Goal: Task Accomplishment & Management: Complete application form

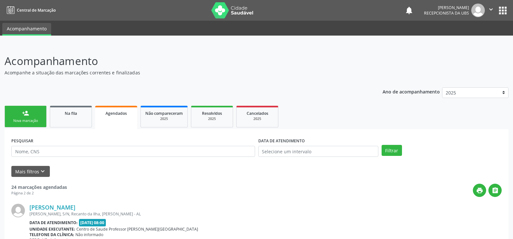
click at [115, 111] on span "Agendados" at bounding box center [116, 114] width 21 height 6
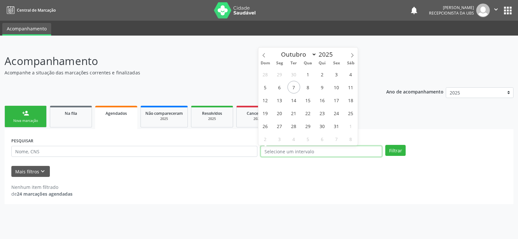
click at [310, 147] on input "text" at bounding box center [321, 151] width 121 height 11
click at [341, 127] on span "31" at bounding box center [336, 126] width 13 height 13
type input "[DATE]"
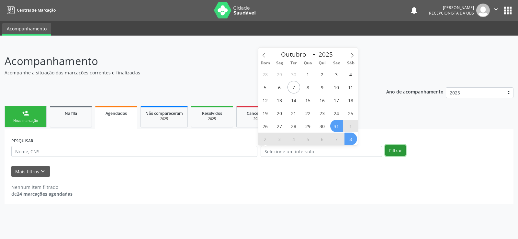
click at [396, 152] on button "Filtrar" at bounding box center [395, 150] width 20 height 11
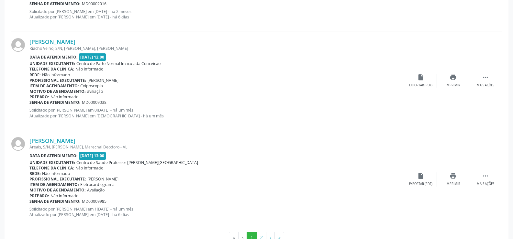
scroll to position [1476, 0]
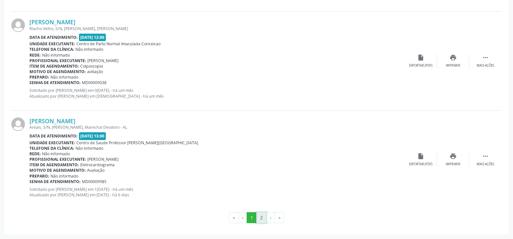
click at [259, 218] on button "2" at bounding box center [261, 217] width 10 height 11
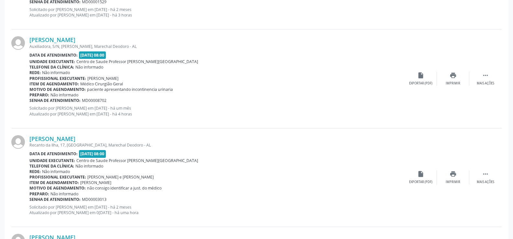
scroll to position [965, 0]
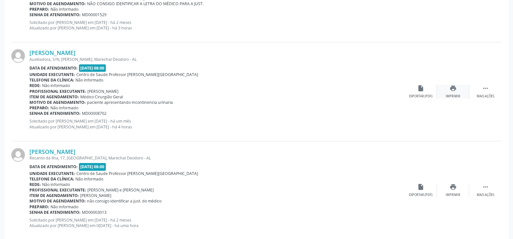
click at [453, 90] on icon "print" at bounding box center [453, 88] width 7 height 7
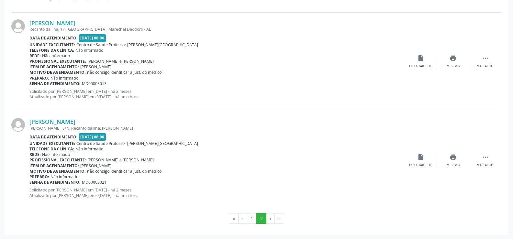
scroll to position [1094, 0]
click at [251, 218] on button "1" at bounding box center [252, 218] width 10 height 11
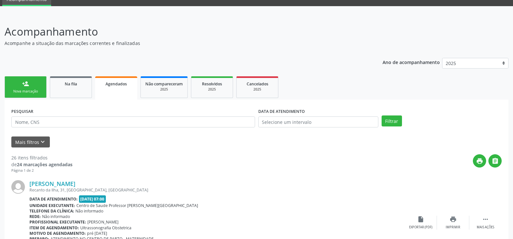
scroll to position [0, 0]
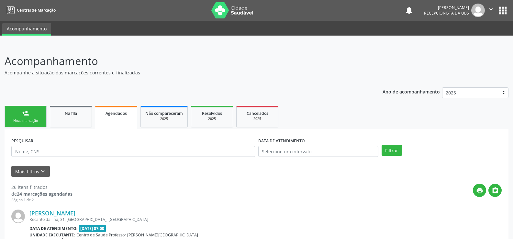
click at [116, 115] on span "Agendados" at bounding box center [116, 114] width 21 height 6
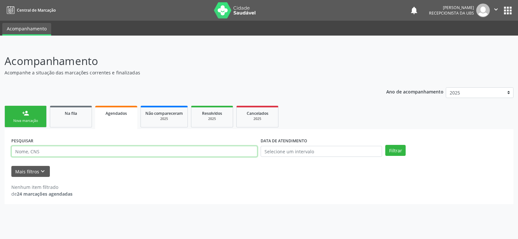
click at [36, 149] on input "text" at bounding box center [134, 151] width 246 height 11
type input "70"
click at [28, 120] on div "Nova marcação" at bounding box center [25, 120] width 32 height 5
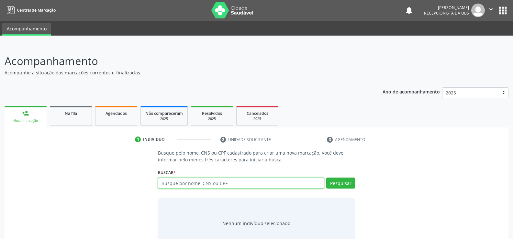
click at [163, 184] on input "text" at bounding box center [241, 183] width 166 height 11
type input "706300656630680"
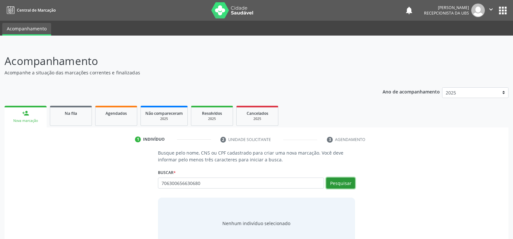
click at [347, 184] on button "Pesquisar" at bounding box center [340, 183] width 29 height 11
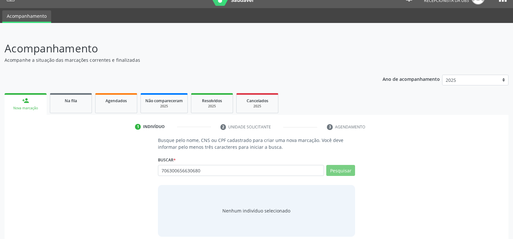
scroll to position [19, 0]
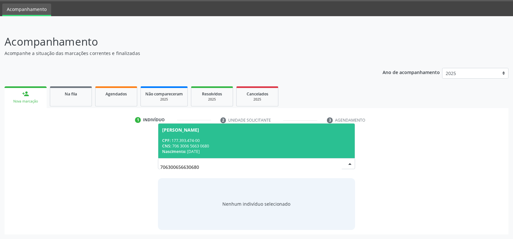
click at [190, 145] on div "CNS: 706 3006 5663 0680" at bounding box center [256, 146] width 189 height 6
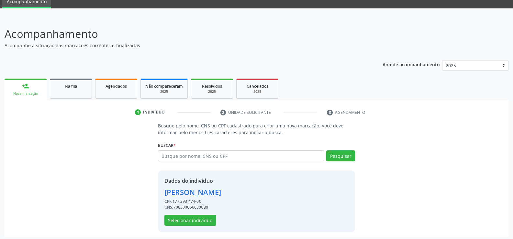
scroll to position [29, 0]
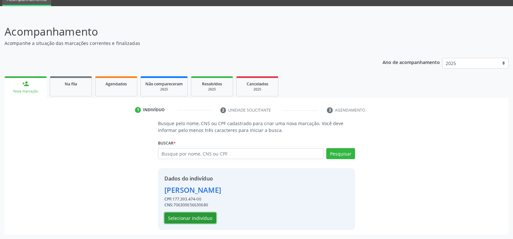
click at [198, 219] on button "Selecionar indivíduo" at bounding box center [190, 218] width 52 height 11
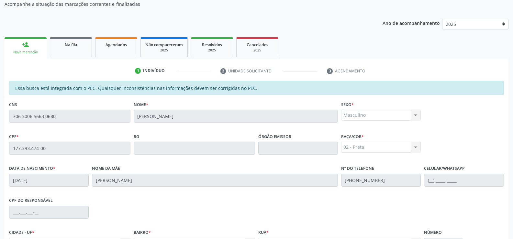
scroll to position [139, 0]
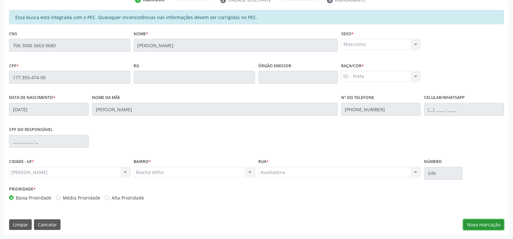
click at [489, 221] on button "Nova marcação" at bounding box center [483, 224] width 41 height 11
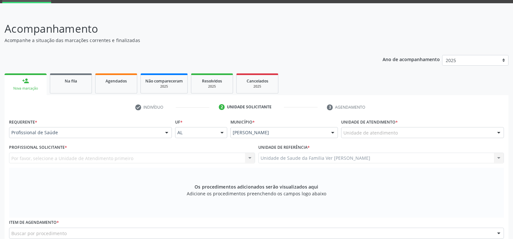
scroll to position [10, 0]
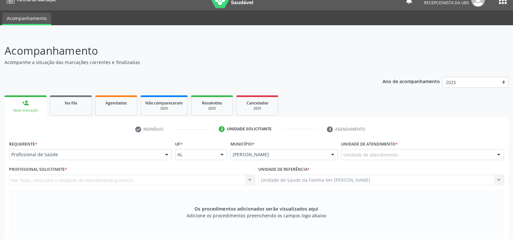
click at [500, 154] on div at bounding box center [499, 155] width 10 height 11
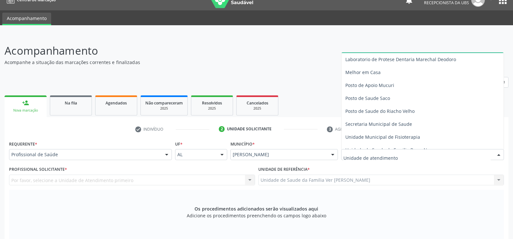
scroll to position [259, 0]
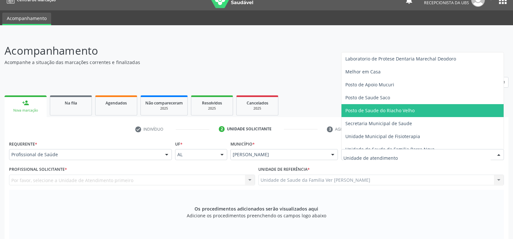
click at [430, 115] on span "Posto de Saude do Riacho Velho" at bounding box center [422, 110] width 162 height 13
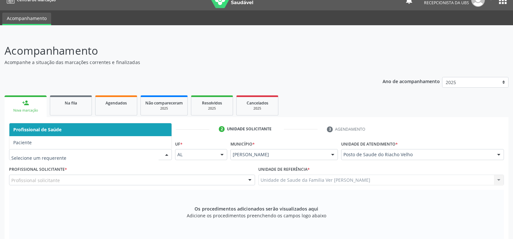
click at [168, 153] on div at bounding box center [167, 155] width 10 height 11
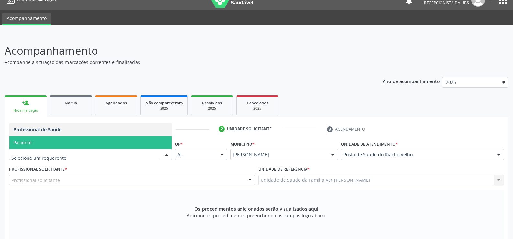
click at [53, 142] on span "Paciente" at bounding box center [90, 142] width 162 height 13
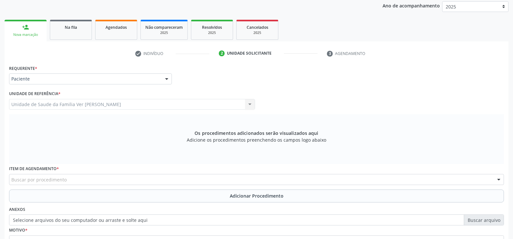
scroll to position [107, 0]
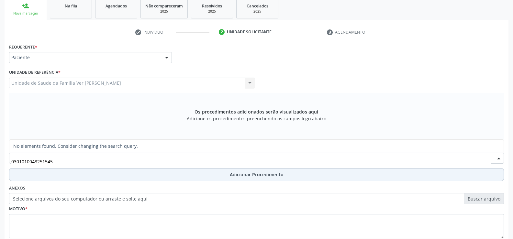
type input "0301010048251545"
click at [255, 176] on span "Adicionar Procedimento" at bounding box center [257, 174] width 54 height 7
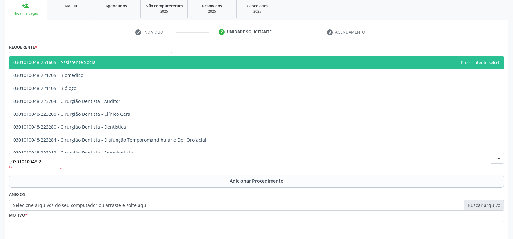
type input "0301010048-25"
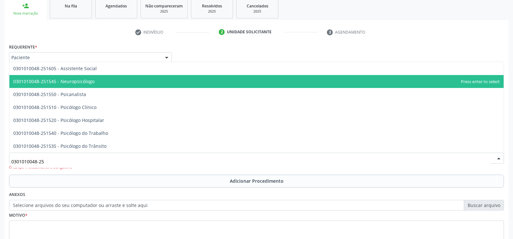
click at [79, 83] on span "0301010048-251545 - Neuropsicólogo" at bounding box center [53, 81] width 81 height 6
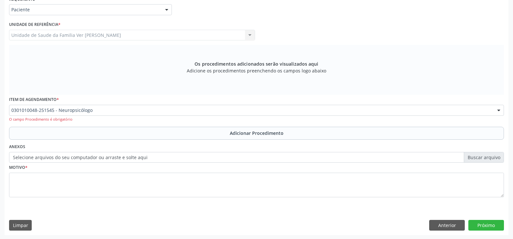
scroll to position [156, 0]
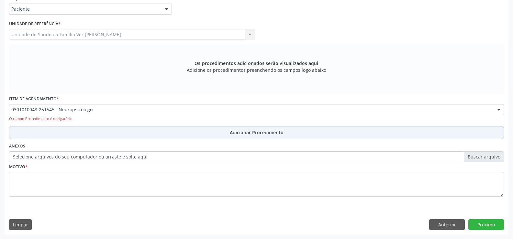
click at [245, 132] on span "Adicionar Procedimento" at bounding box center [257, 132] width 54 height 7
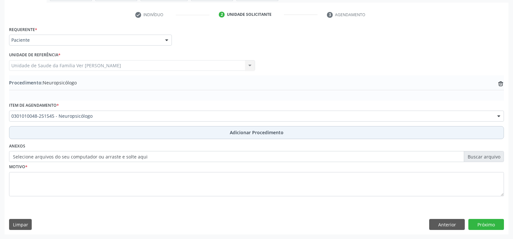
scroll to position [125, 0]
click at [263, 130] on span "Adicionar Procedimento" at bounding box center [257, 132] width 54 height 7
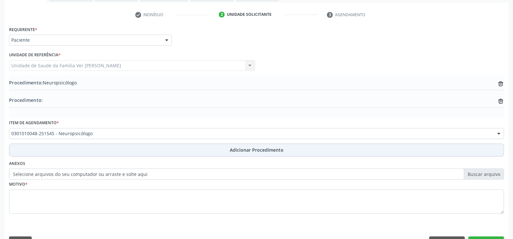
scroll to position [142, 0]
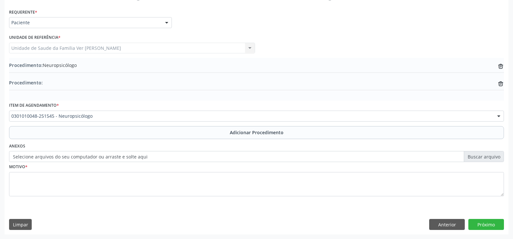
click at [201, 158] on label "Selecione arquivos do seu computador ou arraste e solte aqui" at bounding box center [256, 156] width 495 height 11
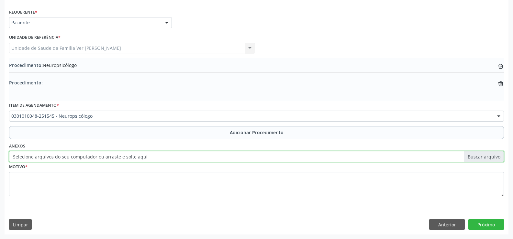
click at [201, 158] on input "Selecione arquivos do seu computador ou arraste e solte aqui" at bounding box center [256, 156] width 495 height 11
type input "C:\fakepath\WhatsApp Image 2[DATE]2.53.21 (1).jpeg"
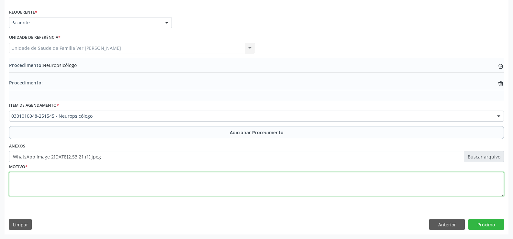
click at [22, 180] on textarea at bounding box center [256, 184] width 495 height 25
type textarea "F 90.0+F 91"
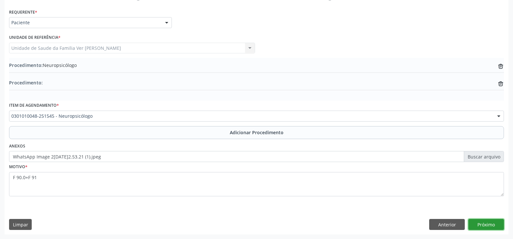
click at [485, 227] on button "Próximo" at bounding box center [486, 224] width 36 height 11
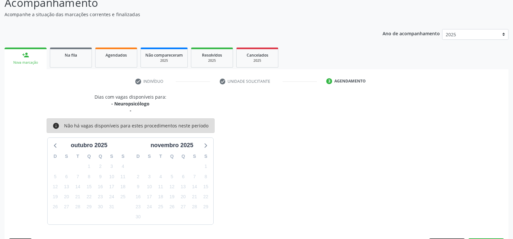
scroll to position [77, 0]
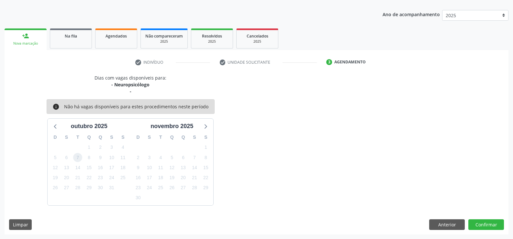
click at [76, 159] on span "7" at bounding box center [77, 157] width 9 height 9
click at [76, 158] on span "7" at bounding box center [77, 157] width 9 height 9
click at [77, 158] on span "7" at bounding box center [77, 157] width 9 height 9
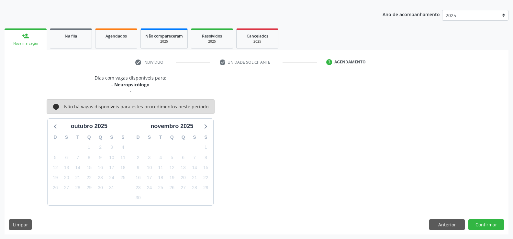
click at [83, 153] on div "D S T Q Q S S 28 29 30 1 2 3 4 5 6 7 8 9 10 11 12 13 14 15 16 17 18 19 20 21 22…" at bounding box center [89, 168] width 83 height 74
click at [75, 157] on span "7" at bounding box center [77, 157] width 9 height 9
click at [77, 157] on span "7" at bounding box center [77, 157] width 9 height 9
click at [488, 224] on button "Confirmar" at bounding box center [486, 224] width 36 height 11
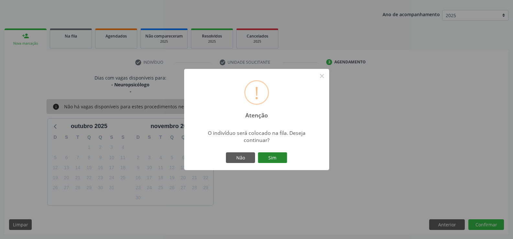
click at [274, 158] on button "Sim" at bounding box center [272, 157] width 29 height 11
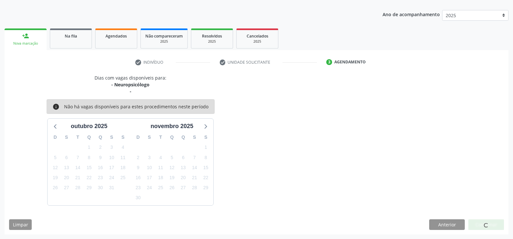
scroll to position [0, 0]
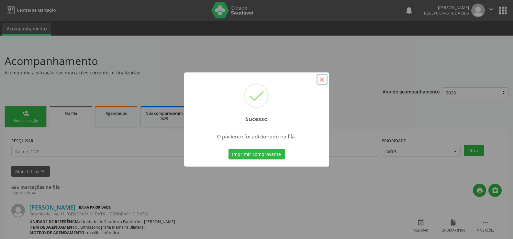
click at [322, 81] on button "×" at bounding box center [322, 79] width 11 height 11
